Goal: Communication & Community: Answer question/provide support

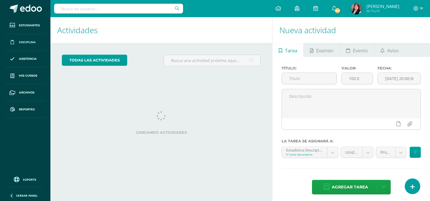
click at [27, 41] on span "Disciplina" at bounding box center [27, 42] width 17 height 5
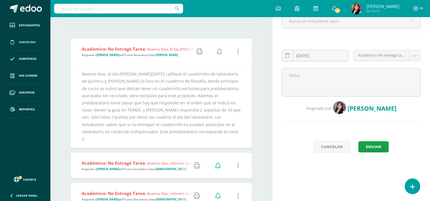
scroll to position [64, 0]
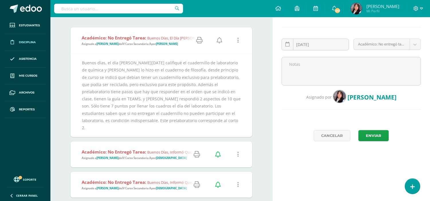
click at [219, 40] on icon at bounding box center [220, 40] width 6 height 6
